Goal: Navigation & Orientation: Find specific page/section

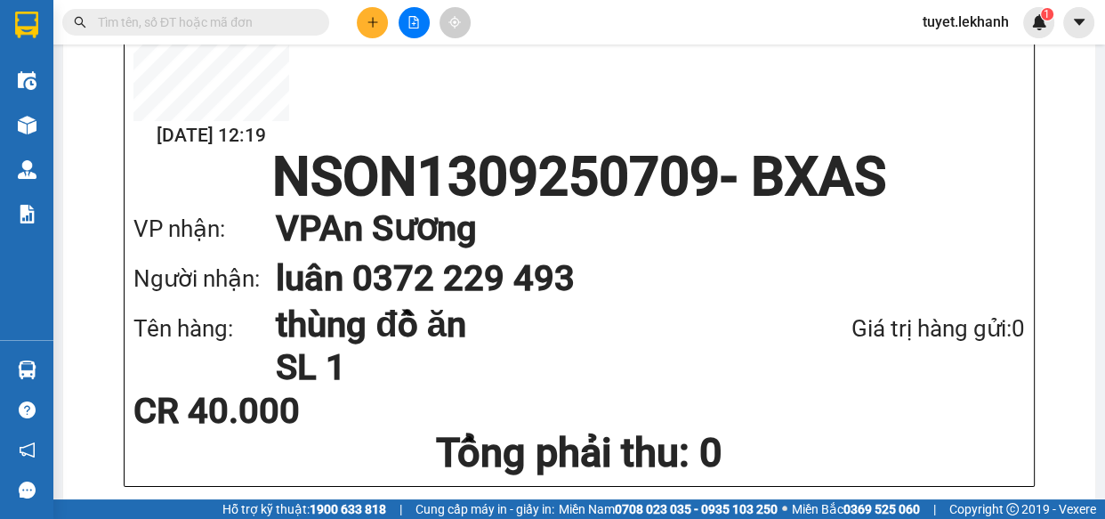
scroll to position [323, 0]
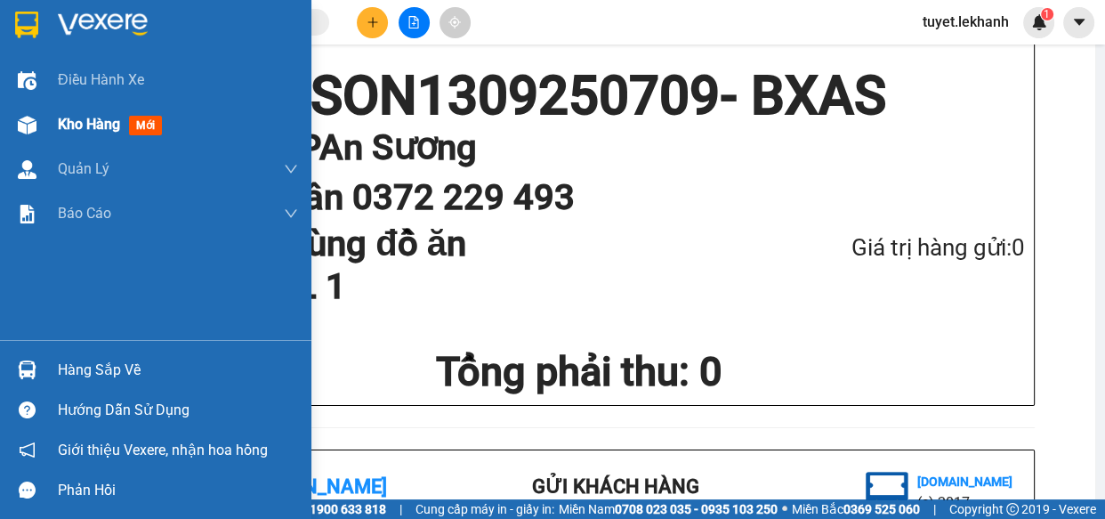
click at [25, 125] on img at bounding box center [27, 125] width 19 height 19
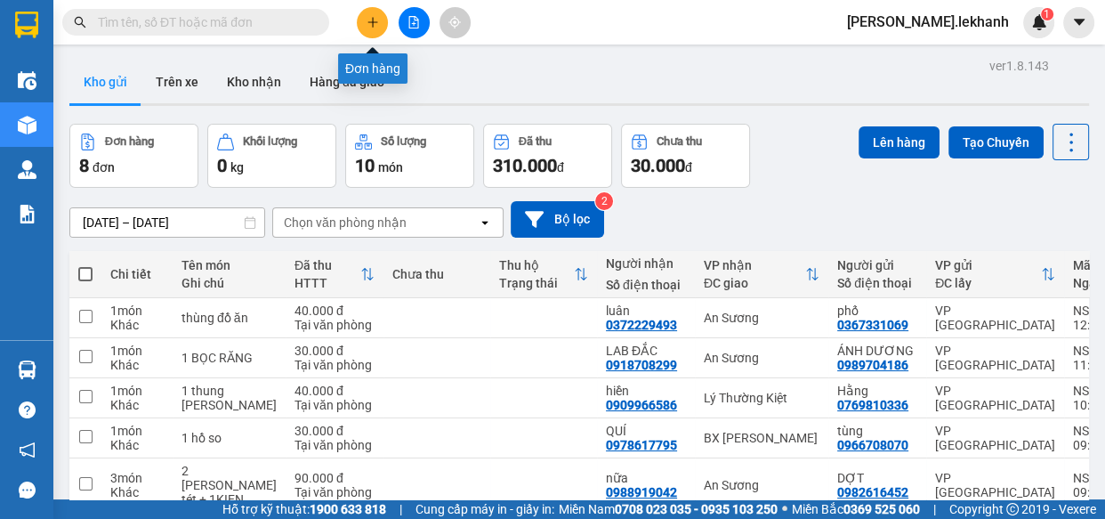
click at [376, 16] on icon "plus" at bounding box center [372, 22] width 12 height 12
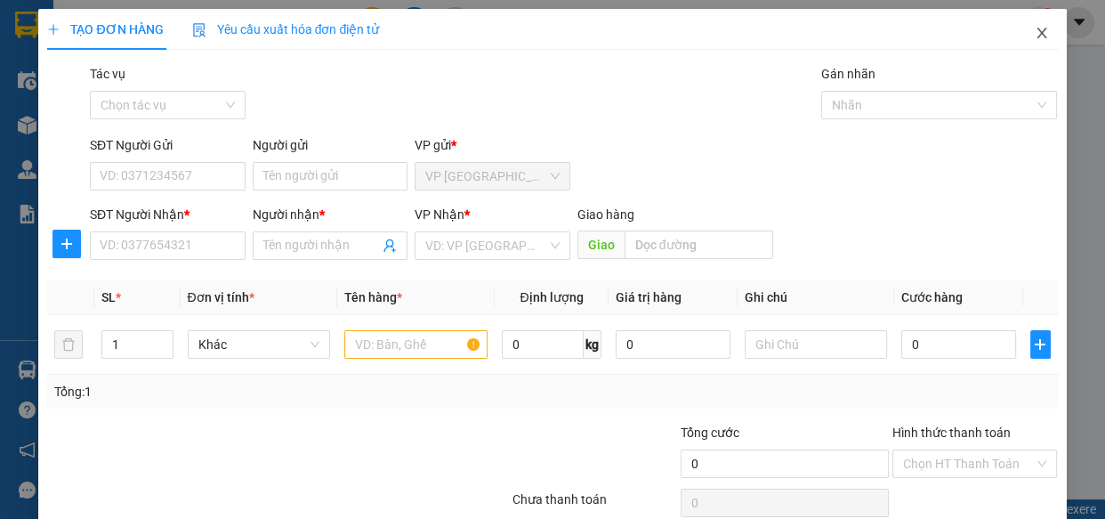
click at [1035, 37] on icon "close" at bounding box center [1042, 33] width 14 height 14
